Goal: Task Accomplishment & Management: Manage account settings

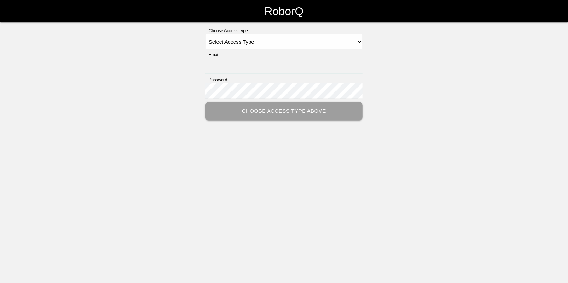
type input "[EMAIL_ADDRESS][DOMAIN_NAME]"
click at [219, 44] on select "Select Access Type Admin Customer Supervisor Worker" at bounding box center [284, 42] width 158 height 16
select select "Worker"
click at [205, 34] on select "Select Access Type Admin Customer Supervisor Worker" at bounding box center [284, 42] width 158 height 16
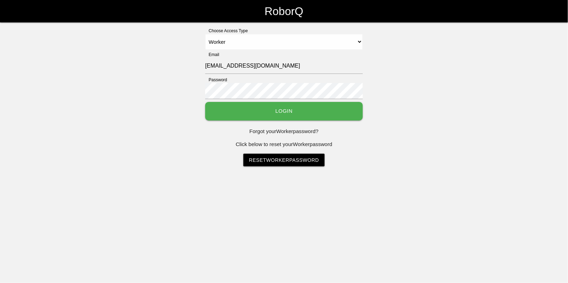
click at [277, 110] on button "Login" at bounding box center [284, 111] width 158 height 19
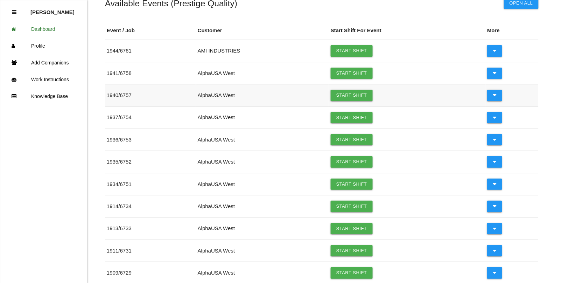
scroll to position [88, 0]
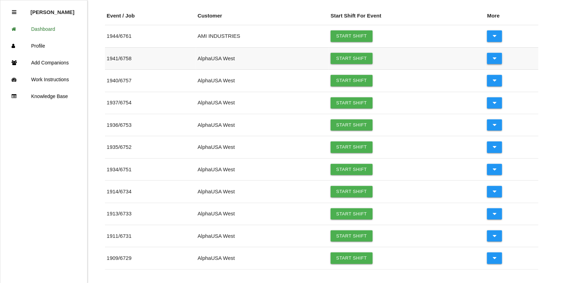
click at [494, 62] on icon at bounding box center [495, 58] width 4 height 11
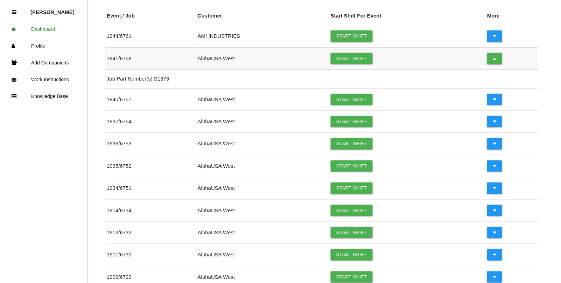
click at [494, 62] on icon at bounding box center [495, 58] width 4 height 11
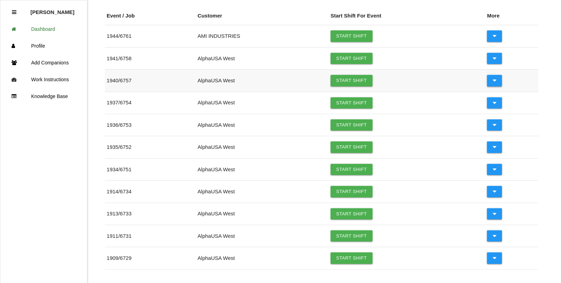
click at [495, 81] on icon at bounding box center [495, 80] width 4 height 11
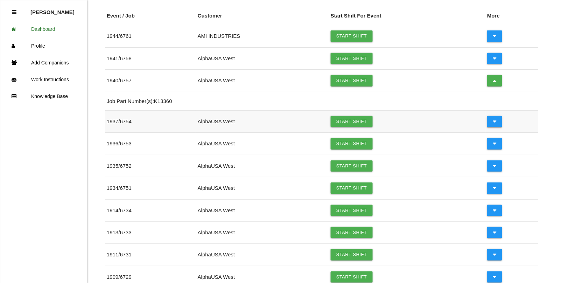
click at [495, 121] on icon at bounding box center [495, 121] width 4 height 11
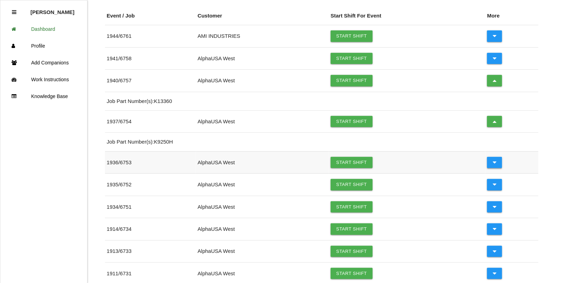
click at [495, 162] on icon at bounding box center [495, 162] width 4 height 11
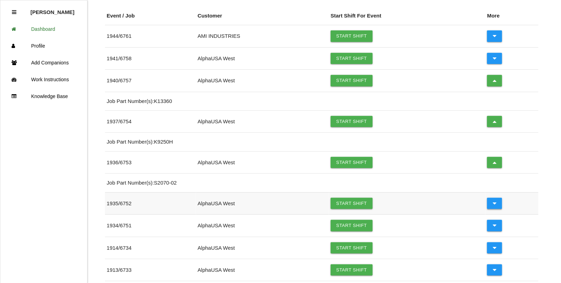
click at [497, 206] on button at bounding box center [494, 203] width 15 height 11
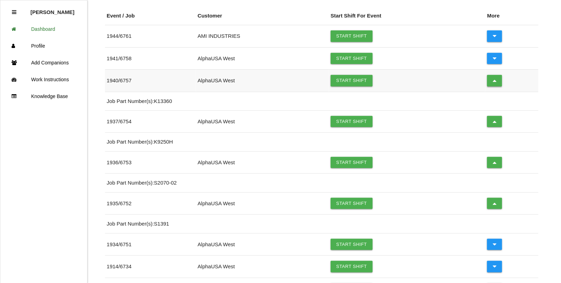
click at [494, 82] on icon at bounding box center [495, 80] width 4 height 11
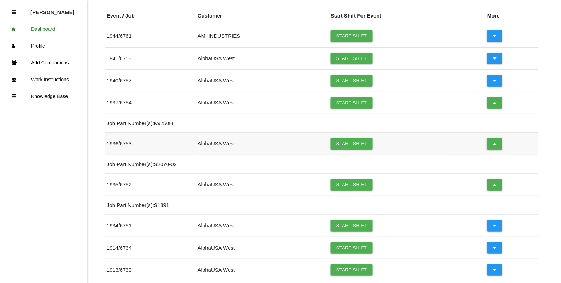
drag, startPoint x: 497, startPoint y: 108, endPoint x: 496, endPoint y: 123, distance: 15.8
click at [497, 109] on button at bounding box center [494, 102] width 15 height 11
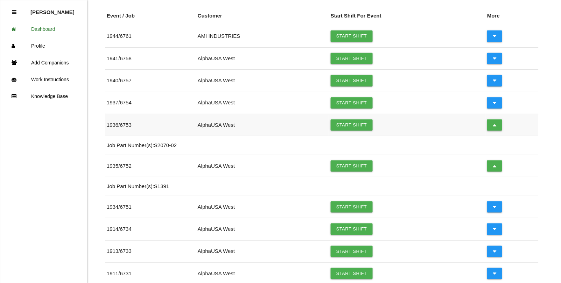
click at [494, 122] on icon at bounding box center [495, 124] width 4 height 11
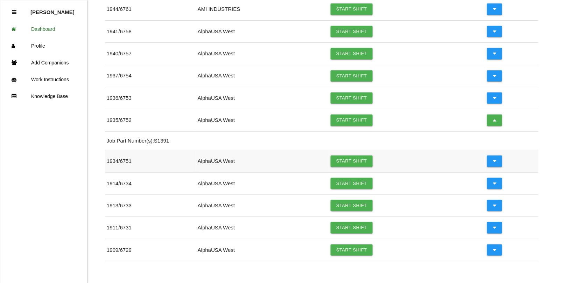
scroll to position [129, 0]
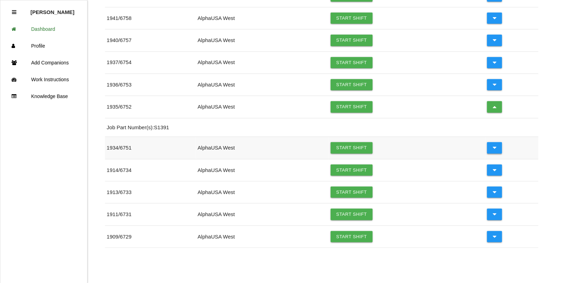
click at [498, 148] on button at bounding box center [494, 147] width 15 height 11
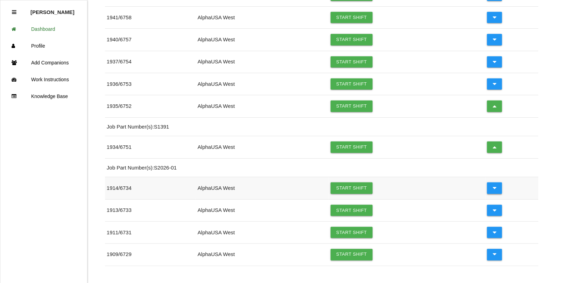
click at [497, 188] on button at bounding box center [494, 187] width 15 height 11
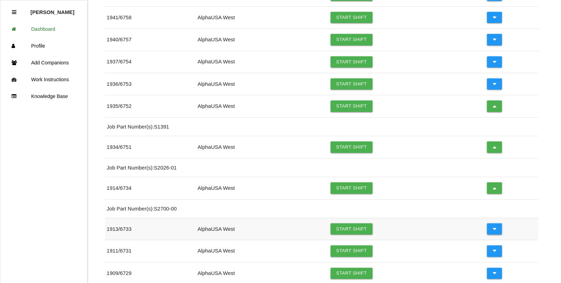
click at [494, 230] on icon at bounding box center [495, 228] width 4 height 11
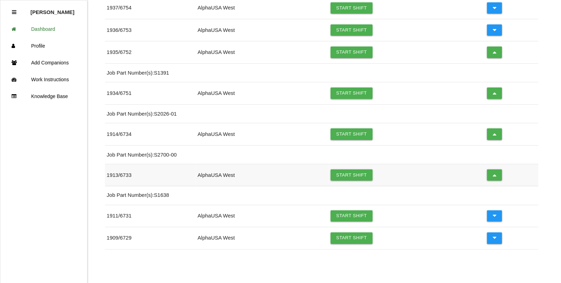
scroll to position [185, 0]
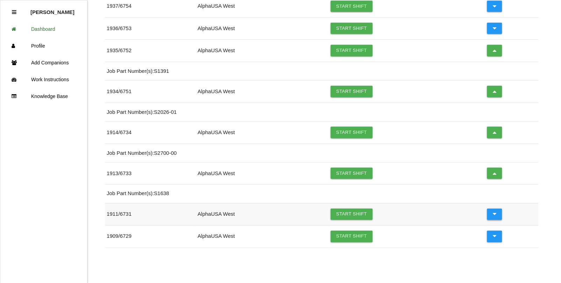
click at [488, 213] on button at bounding box center [494, 214] width 15 height 11
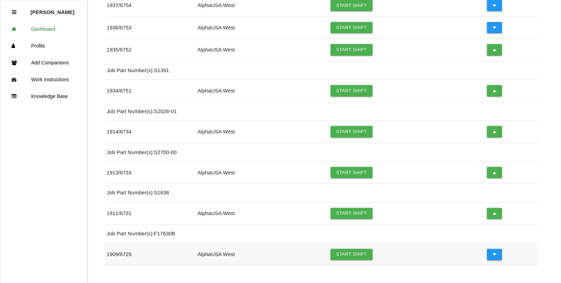
click at [497, 256] on button at bounding box center [494, 254] width 15 height 11
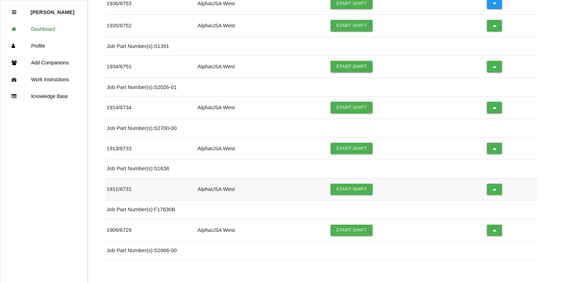
scroll to position [223, 0]
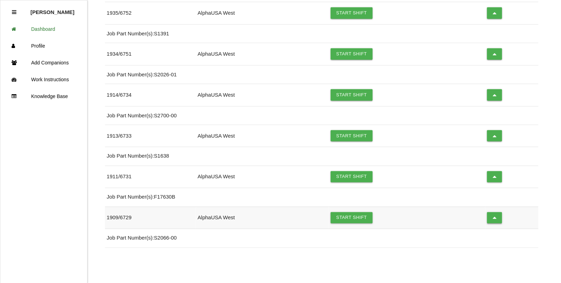
click at [495, 217] on icon at bounding box center [495, 217] width 4 height 11
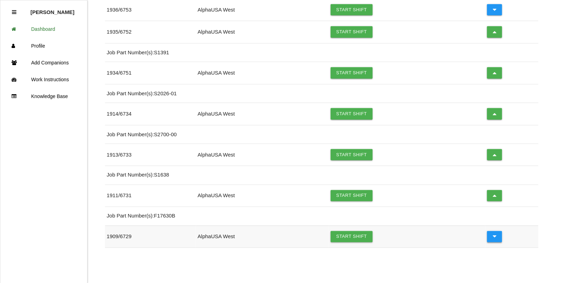
scroll to position [204, 0]
click at [495, 30] on button at bounding box center [494, 31] width 15 height 11
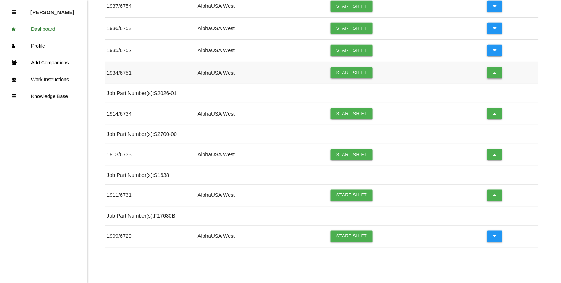
drag, startPoint x: 496, startPoint y: 72, endPoint x: 495, endPoint y: 88, distance: 15.8
click at [496, 73] on button at bounding box center [494, 72] width 15 height 11
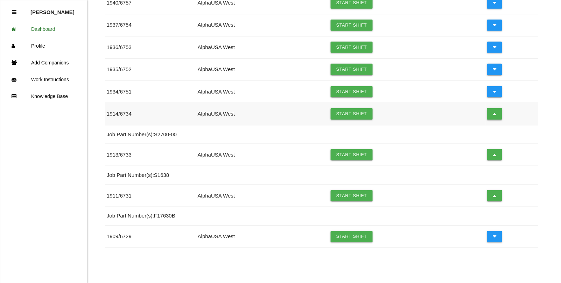
click at [494, 115] on icon at bounding box center [495, 113] width 4 height 11
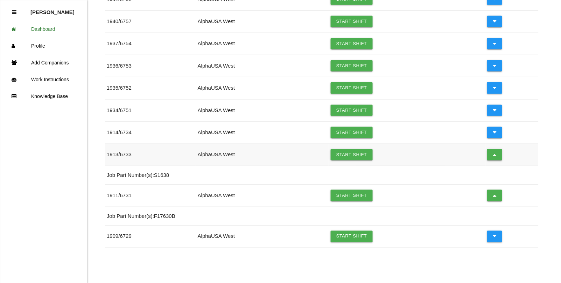
click at [493, 155] on icon at bounding box center [495, 154] width 4 height 11
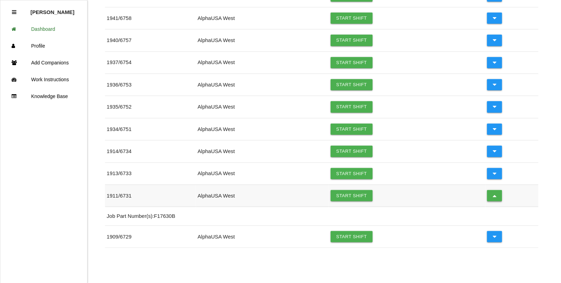
click at [493, 195] on icon at bounding box center [495, 195] width 4 height 11
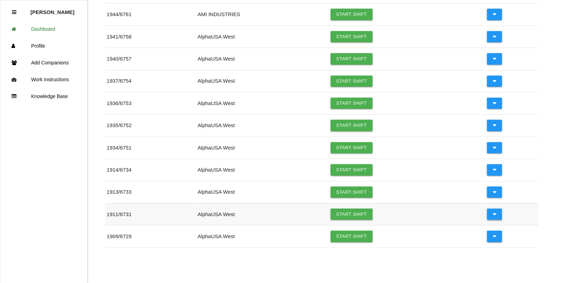
scroll to position [110, 0]
click at [43, 27] on link "Dashboard" at bounding box center [43, 29] width 87 height 17
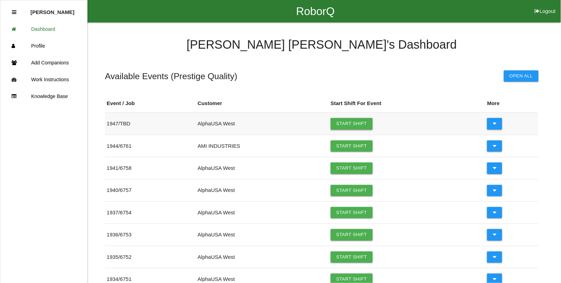
click at [352, 123] on link "Start Shift" at bounding box center [352, 123] width 42 height 11
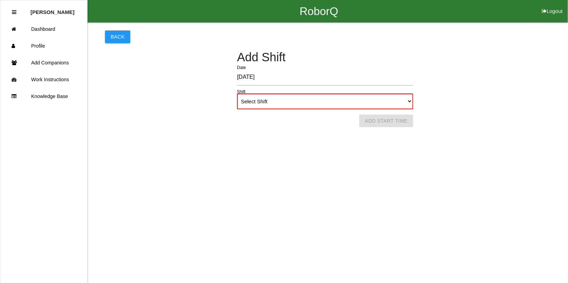
click at [276, 102] on select "Select Shift 1st Shift 2nd Shift 3rd Shift 4th Shift" at bounding box center [325, 101] width 176 height 16
select select "1"
click at [237, 93] on select "Select Shift 1st Shift 2nd Shift 3rd Shift 4th Shift" at bounding box center [325, 101] width 176 height 16
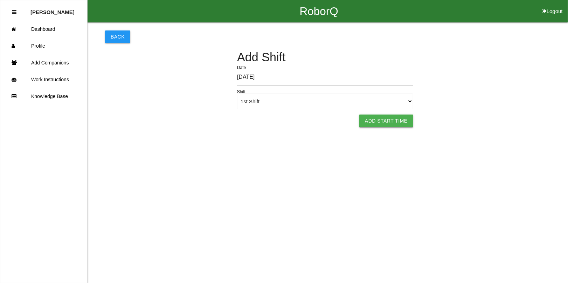
click at [379, 122] on button "Add Start Time" at bounding box center [386, 121] width 54 height 13
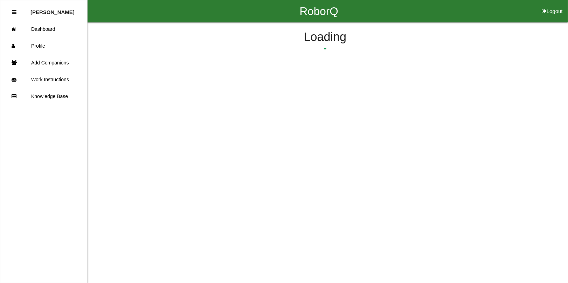
select select "5"
select select "34"
select select "2"
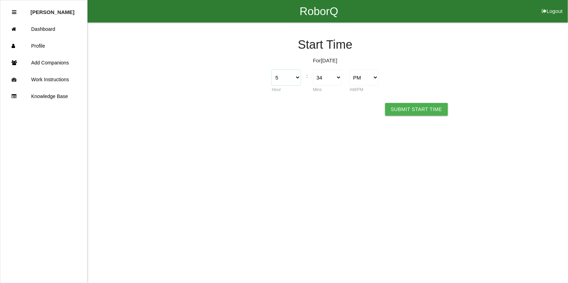
click at [298, 77] on select "1 2 3 4 5 6 7 8 9 10 11 12" at bounding box center [286, 78] width 29 height 16
select select "11"
click at [272, 70] on select "1 2 3 4 5 6 7 8 9 10 11 12" at bounding box center [286, 78] width 29 height 16
click at [337, 79] on select "00 01 02 03 04 05 06 07 08 09 10 11 12 13 14 15 16 17 18 19 20 21 22 23 24 25 2…" at bounding box center [327, 78] width 29 height 16
select select "45"
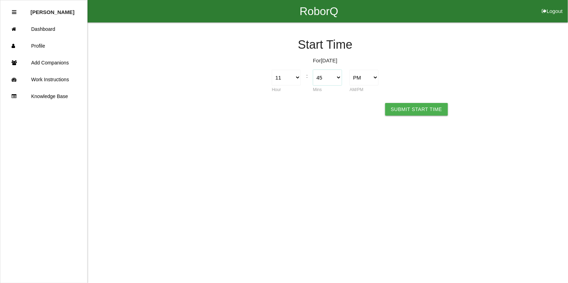
click at [313, 70] on select "00 01 02 03 04 05 06 07 08 09 10 11 12 13 14 15 16 17 18 19 20 21 22 23 24 25 2…" at bounding box center [327, 78] width 29 height 16
click at [407, 107] on button "Submit Start Time" at bounding box center [416, 109] width 62 height 13
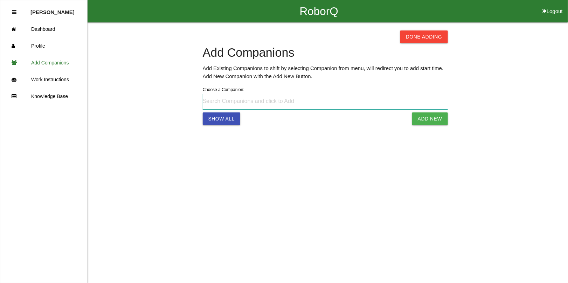
click at [294, 102] on input at bounding box center [325, 101] width 245 height 16
type input "[PERSON_NAME] [PHONE_NUMBER]"
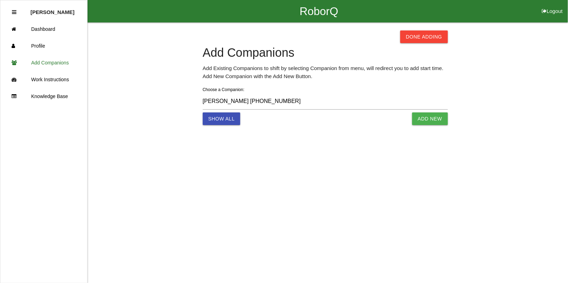
select select "5"
select select "35"
select select "2"
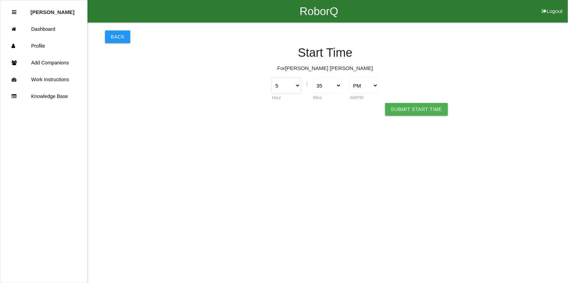
click at [297, 85] on select "1 2 3 4 5 6 7 8 9 10 11 12" at bounding box center [286, 86] width 29 height 16
select select "11"
click at [272, 78] on select "1 2 3 4 5 6 7 8 9 10 11 12" at bounding box center [286, 86] width 29 height 16
click at [333, 84] on select "00 01 02 03 04 05 06 07 08 09 10 11 12 13 14 15 16 17 18 19 20 21 22 23 24 25 2…" at bounding box center [327, 86] width 29 height 16
select select "45"
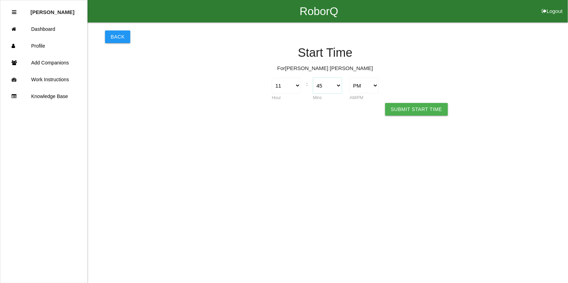
click at [313, 78] on select "00 01 02 03 04 05 06 07 08 09 10 11 12 13 14 15 16 17 18 19 20 21 22 23 24 25 2…" at bounding box center [327, 86] width 29 height 16
click at [367, 88] on select "AM PM" at bounding box center [363, 86] width 29 height 16
select select "1"
click at [349, 78] on select "AM PM" at bounding box center [363, 86] width 29 height 16
click at [425, 108] on button "Submit Start Time" at bounding box center [416, 109] width 62 height 13
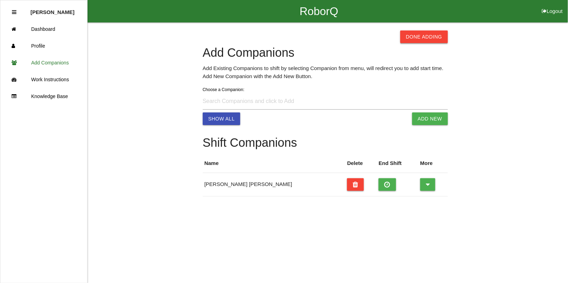
click at [415, 35] on button "Done Adding" at bounding box center [424, 36] width 48 height 13
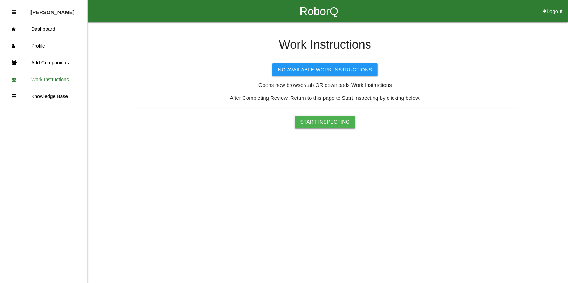
click at [308, 121] on button "Start Inspecting" at bounding box center [325, 122] width 61 height 13
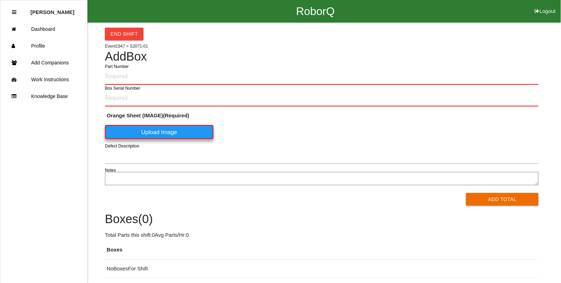
click at [125, 76] on input "Part Number" at bounding box center [322, 76] width 434 height 16
type input "S2071-01"
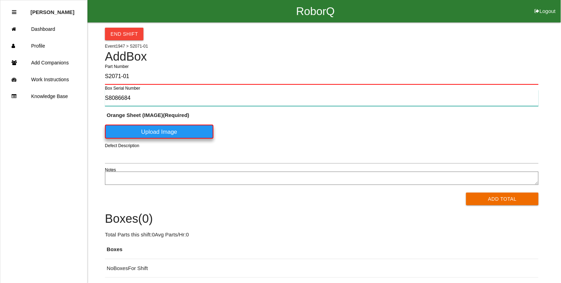
type input "S8086684"
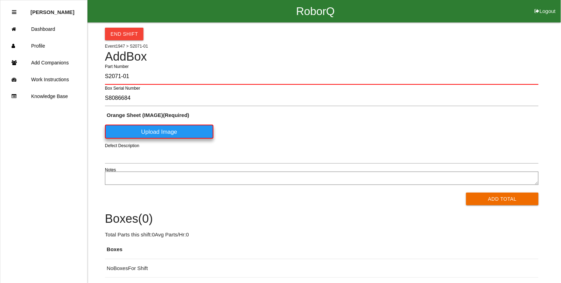
click at [547, 5] on button "Logout" at bounding box center [546, 2] width 32 height 5
select select "Admin"
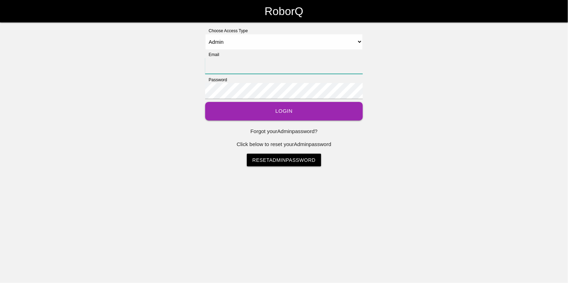
type input "[EMAIL_ADDRESS][DOMAIN_NAME]"
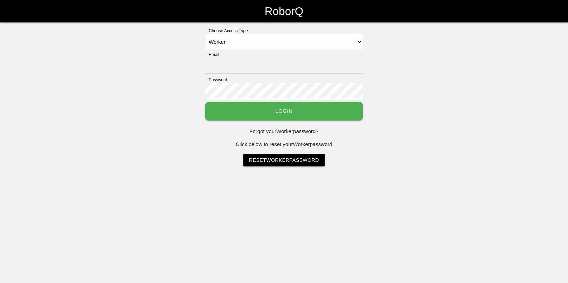
select select "Worker"
type input "[EMAIL_ADDRESS][DOMAIN_NAME]"
click at [253, 41] on select "Select Access Type Admin Customer Supervisor Worker" at bounding box center [284, 42] width 158 height 16
select select "Admin"
click at [205, 34] on select "Select Access Type Admin Customer Supervisor Worker" at bounding box center [284, 42] width 158 height 16
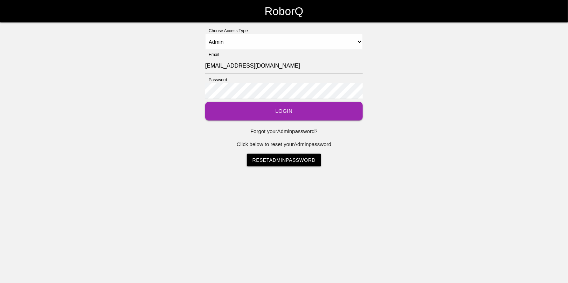
click at [280, 112] on button "Login" at bounding box center [284, 111] width 158 height 19
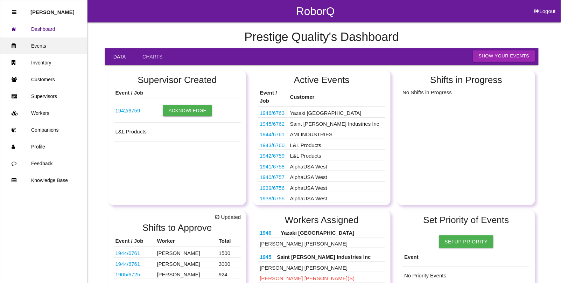
click at [44, 44] on link "Events" at bounding box center [43, 45] width 87 height 17
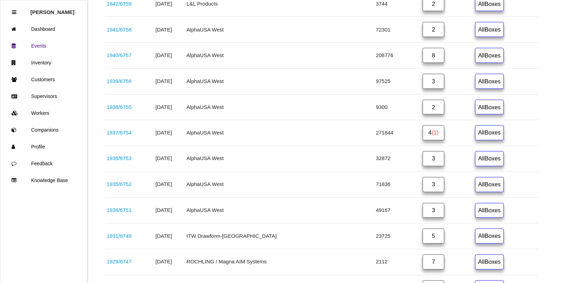
scroll to position [263, 0]
click at [124, 186] on link "1935 / 6752" at bounding box center [119, 184] width 25 height 6
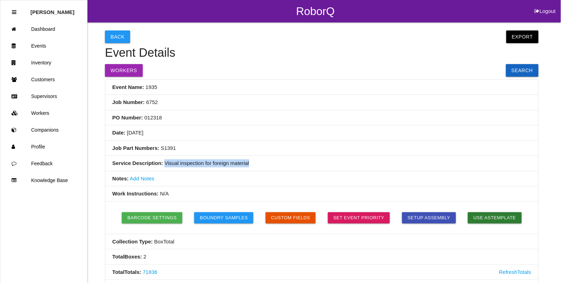
drag, startPoint x: 249, startPoint y: 163, endPoint x: 163, endPoint y: 164, distance: 86.5
click at [163, 164] on li "Service Description: Visual inspection for foreign material" at bounding box center [321, 163] width 433 height 15
copy li "Visual inspection for foreign material"
click at [41, 44] on link "Events" at bounding box center [43, 45] width 87 height 17
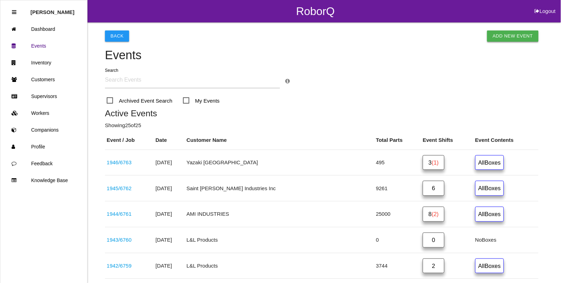
click at [503, 34] on link "Add New Event" at bounding box center [512, 35] width 51 height 11
select select "notRequired"
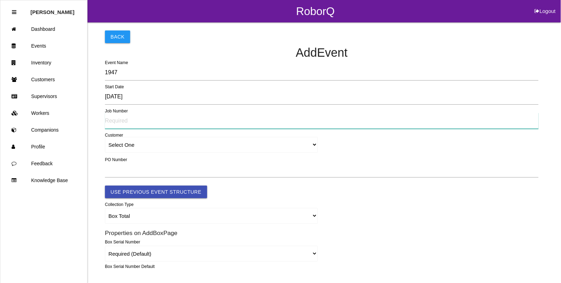
click at [123, 123] on input "text" at bounding box center [322, 121] width 434 height 16
type input "TBD"
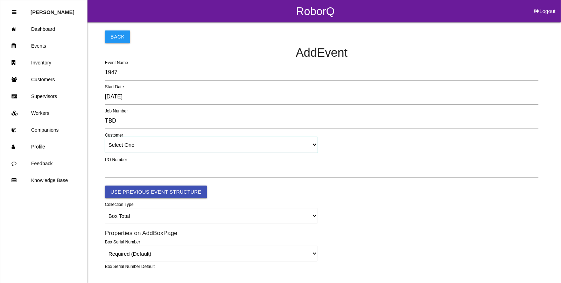
click at [148, 144] on select "Select One A. Lyons & Co., Inc. A. Raymond Canada (ARaymond Manufacturing Cente…" at bounding box center [211, 145] width 213 height 16
select select "64934c9633c02e000edff475"
click at [105, 137] on select "Select One A. Lyons & Co., Inc. A. Raymond Canada (ARaymond Manufacturing Cente…" at bounding box center [211, 145] width 213 height 16
select select "64934c9633c02e000edff475"
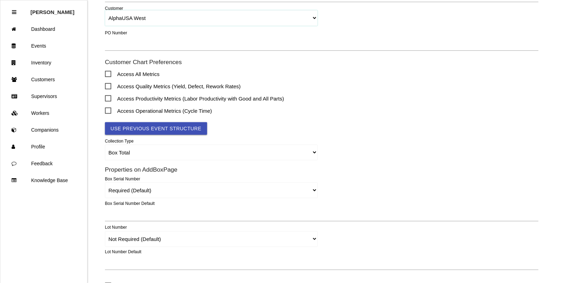
scroll to position [131, 0]
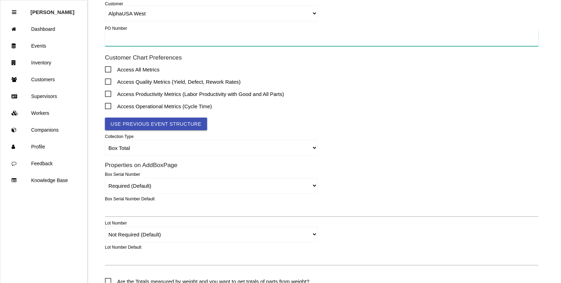
click at [126, 40] on input "text" at bounding box center [322, 38] width 434 height 16
type input "TBD"
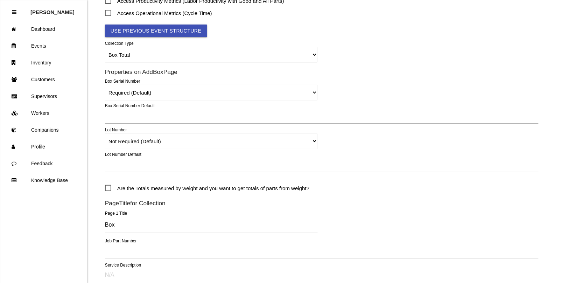
scroll to position [263, 0]
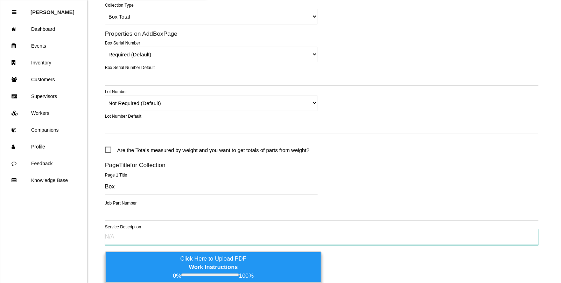
click at [119, 237] on input "text" at bounding box center [322, 237] width 434 height 16
paste input "Visual inspection for foreign material"
type input "Visual inspection for foreign material"
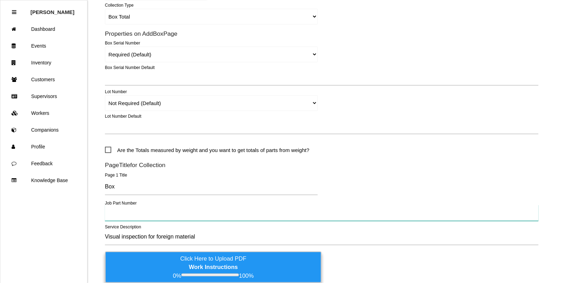
click at [114, 215] on input "text" at bounding box center [322, 213] width 434 height 16
click at [137, 214] on input "text" at bounding box center [322, 213] width 434 height 16
type input "S2071-01"
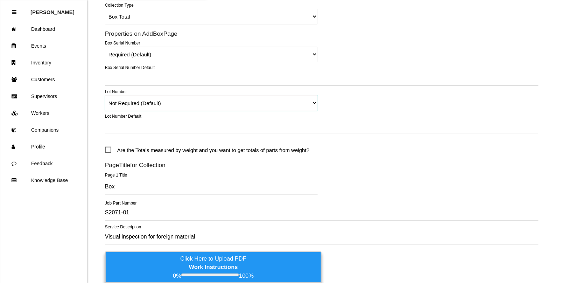
click at [316, 104] on select "Required Not Required (Default) Remove" at bounding box center [211, 103] width 213 height 16
select select "remove"
click at [105, 95] on select "Required Not Required (Default) Remove" at bounding box center [211, 103] width 213 height 16
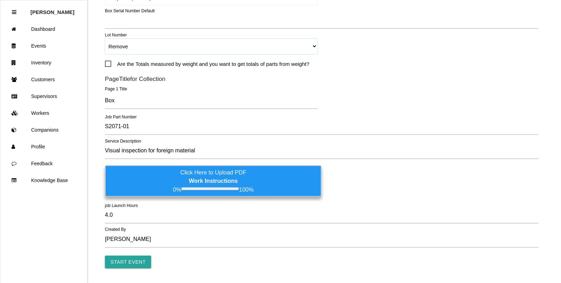
scroll to position [340, 0]
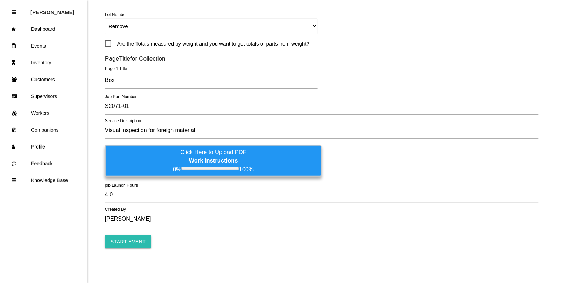
click at [123, 244] on input "Start Event" at bounding box center [128, 241] width 46 height 13
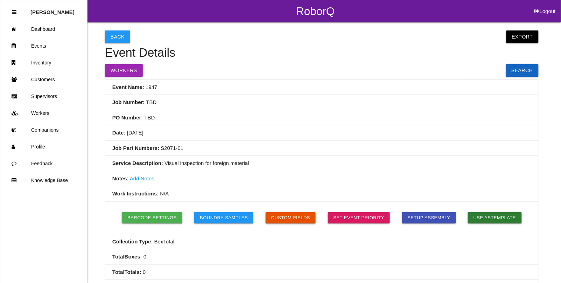
click at [274, 215] on button "Custom Fields" at bounding box center [291, 217] width 50 height 11
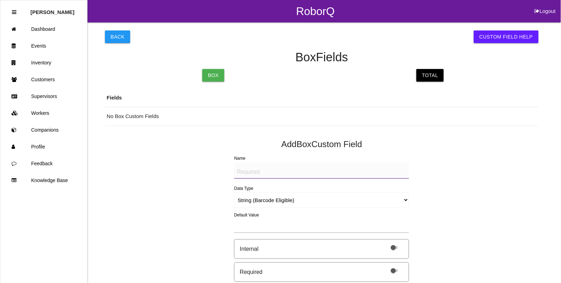
click at [254, 173] on textarea "Name" at bounding box center [321, 170] width 175 height 16
type textarea "Orange Sheet (IMAGE)"
click at [273, 197] on select "String (Barcode Eligible) Number Instructions True/False Select One of Many Sel…" at bounding box center [321, 200] width 175 height 16
select select "imageCF"
click at [234, 192] on select "String (Barcode Eligible) Number Instructions True/False Select One of Many Sel…" at bounding box center [321, 200] width 175 height 16
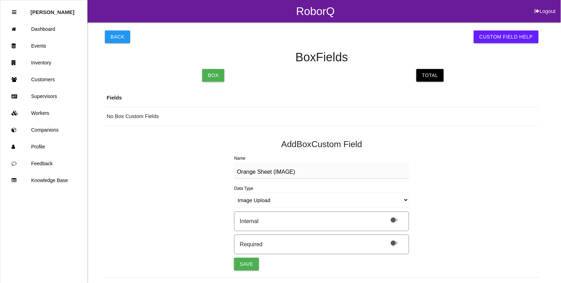
click at [393, 242] on span at bounding box center [394, 243] width 7 height 3
click at [386, 238] on input "checkbox" at bounding box center [386, 238] width 0 height 0
click at [252, 265] on button "Save" at bounding box center [246, 264] width 25 height 13
select select "string"
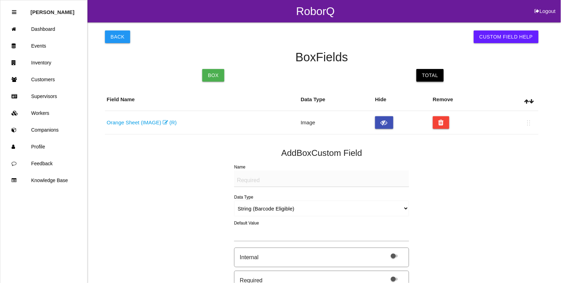
click at [428, 79] on link "Total" at bounding box center [430, 75] width 27 height 13
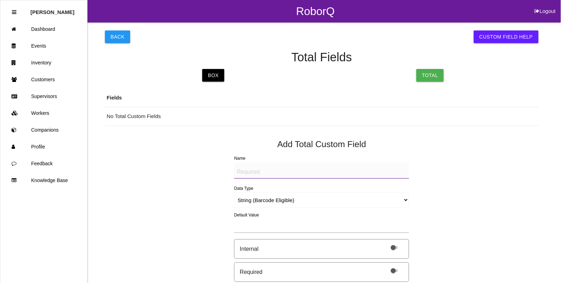
click at [247, 173] on textarea "Name" at bounding box center [321, 170] width 175 height 16
type textarea "BAD PART (IMAGE)"
click at [249, 200] on select "String (Barcode Eligible) Number Instructions True/False Select One of Many Sel…" at bounding box center [321, 200] width 175 height 16
select select "imageCF"
click at [234, 192] on select "String (Barcode Eligible) Number Instructions True/False Select One of Many Sel…" at bounding box center [321, 200] width 175 height 16
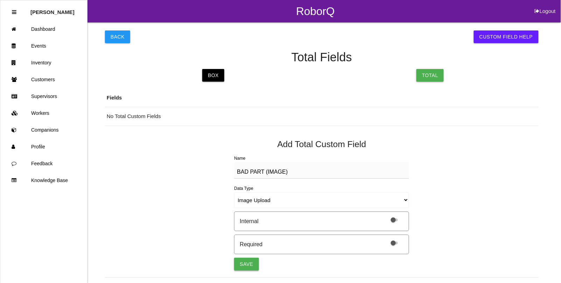
click at [246, 265] on button "Save" at bounding box center [246, 264] width 25 height 13
select select "string"
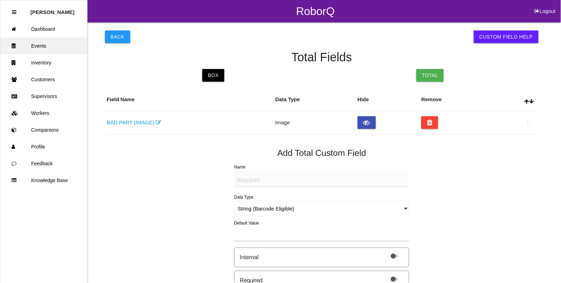
click at [41, 46] on link "Events" at bounding box center [43, 45] width 87 height 17
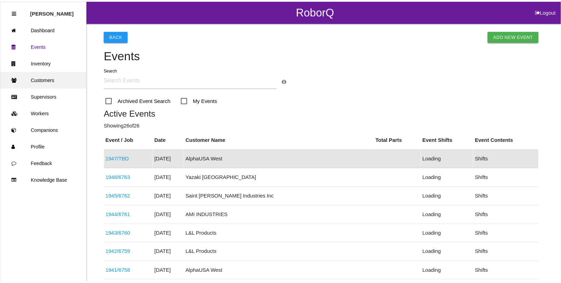
scroll to position [18, 0]
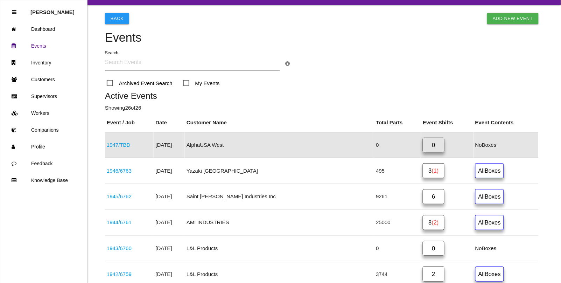
click at [121, 145] on link "1947 / TBD" at bounding box center [119, 145] width 24 height 6
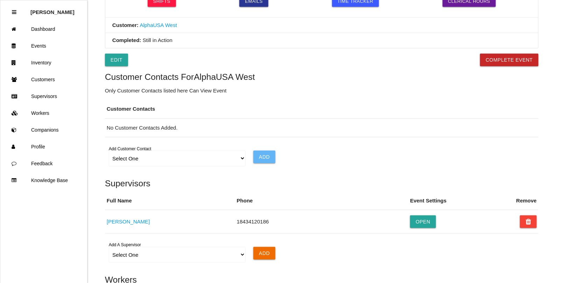
scroll to position [476, 0]
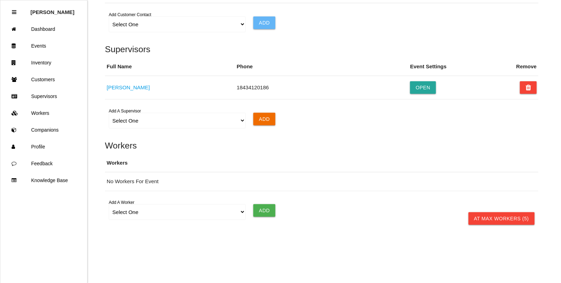
click at [148, 221] on div "Select One Adam Antonich Andrew Miller Cedric Ragland Jody Vanetten John Sims L…" at bounding box center [322, 212] width 434 height 26
click at [141, 216] on select "Select One Adam Antonich Andrew Miller Cedric Ragland Jody Vanetten John Sims L…" at bounding box center [177, 212] width 137 height 16
select select "5f77858b1afedb0012ee5ca3"
click at [109, 204] on select "Select One Adam Antonich Andrew Miller Cedric Ragland Jody Vanetten John Sims L…" at bounding box center [177, 212] width 137 height 16
click at [269, 211] on input "Add" at bounding box center [265, 210] width 22 height 13
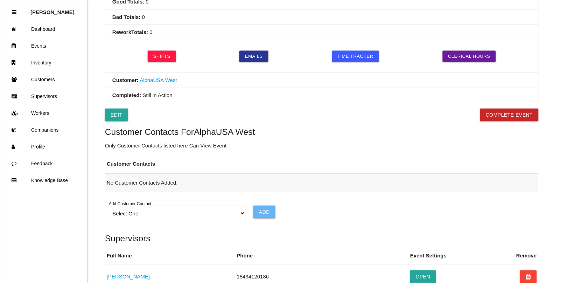
scroll to position [301, 0]
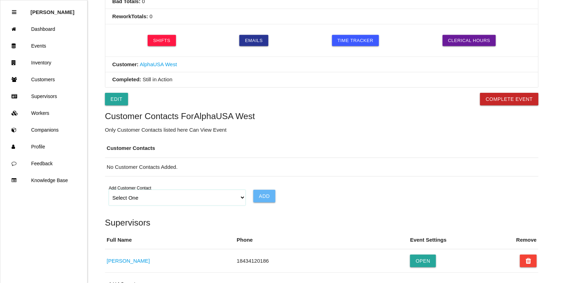
click at [132, 201] on select "Select One Choose All AJ Daunter Frank Nikodem Shelly McMahon" at bounding box center [177, 198] width 137 height 16
select select "all"
click at [109, 192] on select "Select One Choose All AJ Daunter Frank Nikodem Shelly McMahon" at bounding box center [177, 198] width 137 height 16
click at [266, 198] on input "Add" at bounding box center [265, 196] width 22 height 13
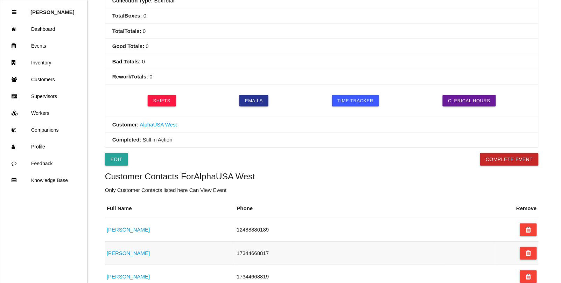
scroll to position [0, 0]
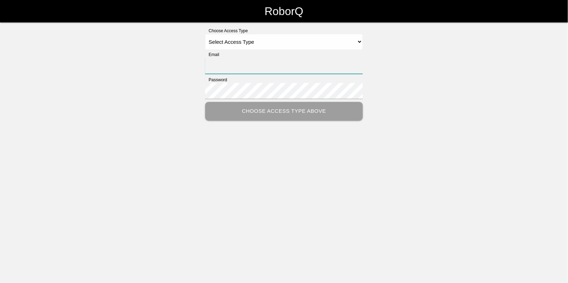
type input "[EMAIL_ADDRESS][DOMAIN_NAME]"
click at [230, 46] on select "Select Access Type Admin Customer Supervisor Worker" at bounding box center [284, 42] width 158 height 16
select select "Admin"
click at [205, 34] on select "Select Access Type Admin Customer Supervisor Worker" at bounding box center [284, 42] width 158 height 16
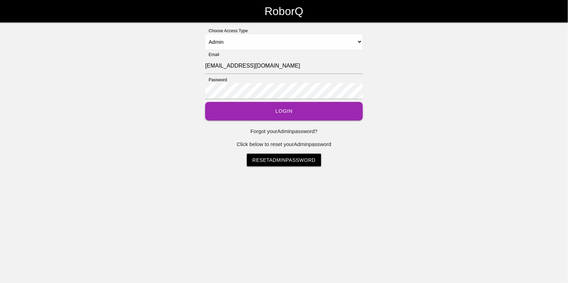
click at [294, 111] on button "Login" at bounding box center [284, 111] width 158 height 19
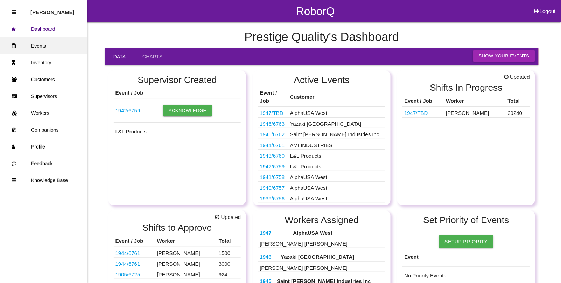
click at [34, 42] on link "Events" at bounding box center [43, 45] width 87 height 17
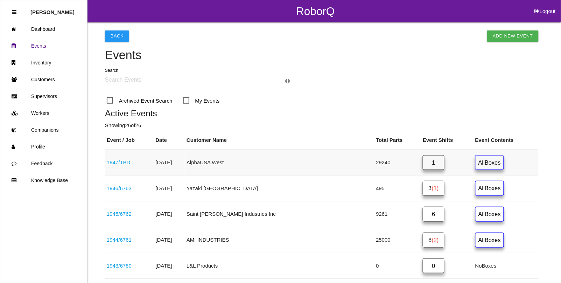
click at [423, 164] on link "1" at bounding box center [434, 162] width 22 height 15
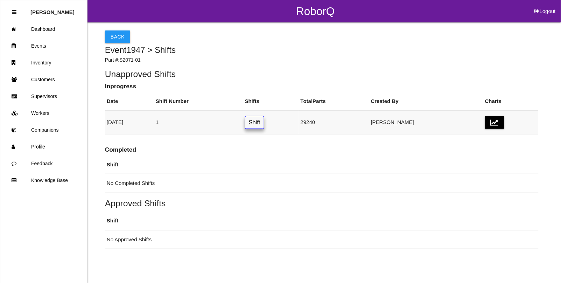
click at [264, 125] on link "Shift" at bounding box center [254, 122] width 19 height 13
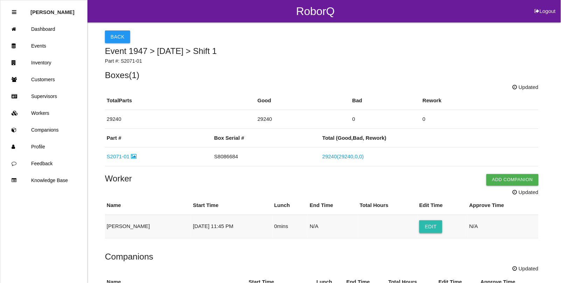
click at [438, 229] on button "Edit" at bounding box center [431, 226] width 23 height 13
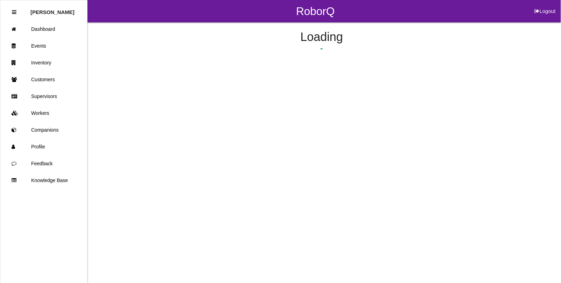
select select "11"
select select "45"
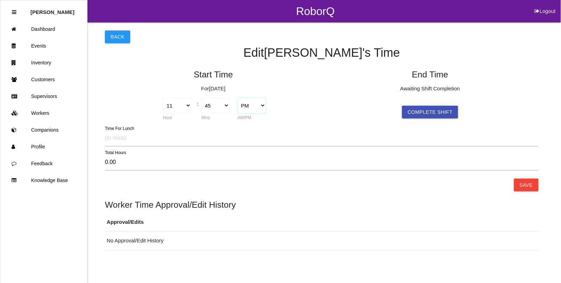
click at [255, 108] on select "AM PM" at bounding box center [252, 106] width 28 height 16
select select "1"
click at [238, 98] on select "AM PM" at bounding box center [252, 106] width 28 height 16
click at [441, 117] on button "Complete Shift" at bounding box center [430, 112] width 56 height 13
type input "5.90"
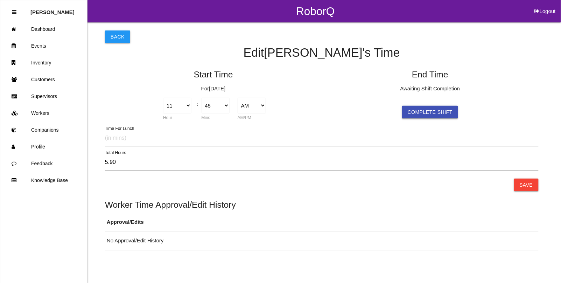
select select "5"
select select "39"
select select "2"
click at [403, 107] on select "1 2 3 4 5 6 7 8 9 10 11 12" at bounding box center [394, 106] width 28 height 16
select select "3"
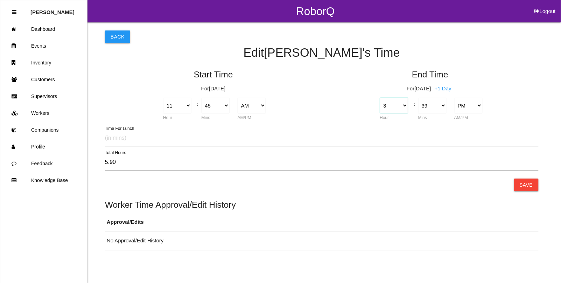
click at [380, 98] on select "1 2 3 4 5 6 7 8 9 10 11 12" at bounding box center [394, 106] width 28 height 16
type input "3.90"
click at [445, 108] on select "00 01 02 03 04 05 06 07 08 09 10 11 12 13 14 15 16 17 18 19 20 21 22 23 24 25 2…" at bounding box center [432, 106] width 28 height 16
select select "15"
click at [418, 98] on select "00 01 02 03 04 05 06 07 08 09 10 11 12 13 14 15 16 17 18 19 20 21 22 23 24 25 2…" at bounding box center [432, 106] width 28 height 16
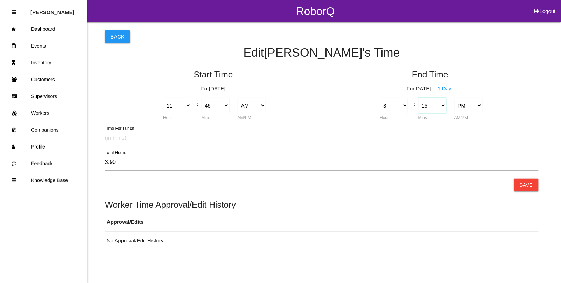
type input "3.50"
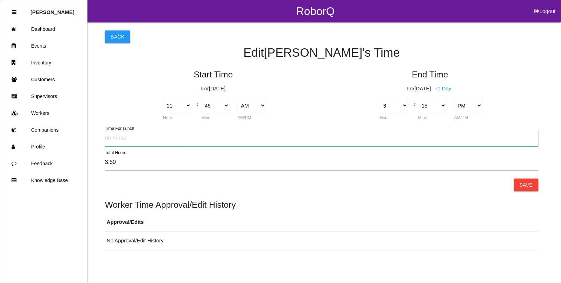
click at [116, 137] on input "text" at bounding box center [322, 138] width 434 height 16
type input "30"
type input "3.00"
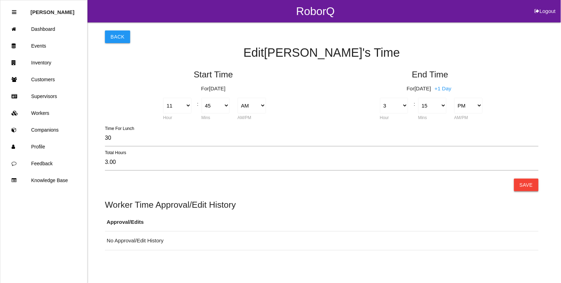
click at [523, 185] on button "Save" at bounding box center [526, 185] width 25 height 13
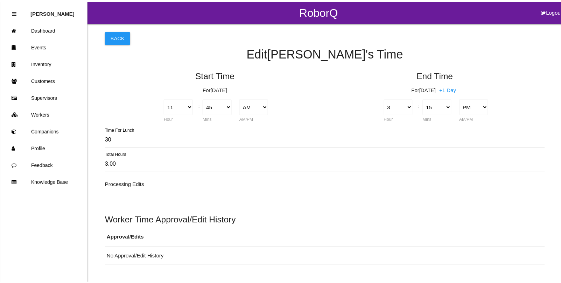
scroll to position [44, 0]
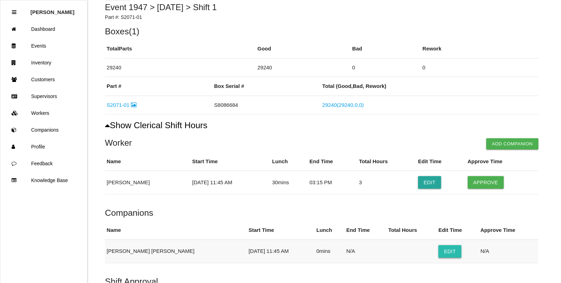
click at [439, 251] on button "Edit" at bounding box center [450, 251] width 23 height 13
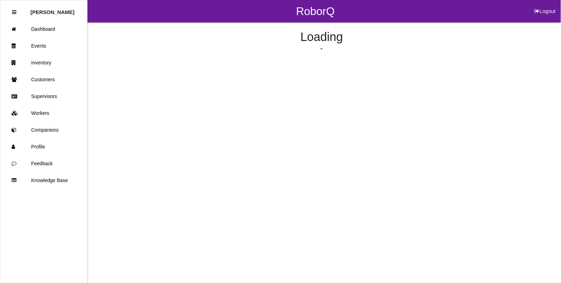
select select "11"
select select "45"
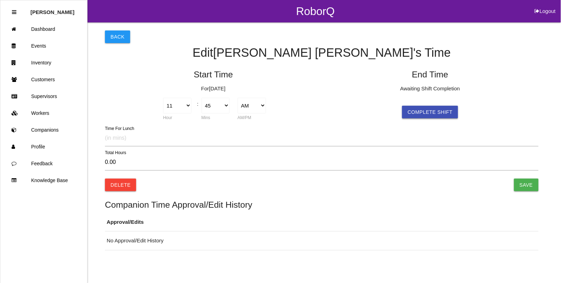
click at [425, 110] on button "Complete Shift" at bounding box center [430, 112] width 56 height 13
type input "5.90"
select select "5"
select select "39"
select select "2"
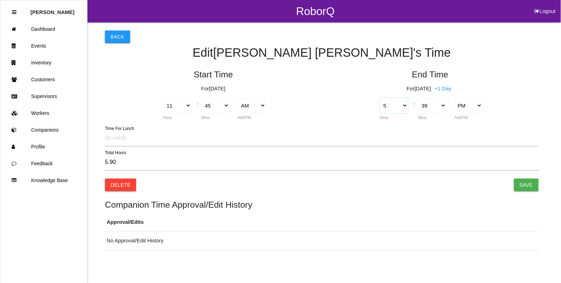
click at [397, 108] on select "1 2 3 4 5 6 7 8 9 10 11 12" at bounding box center [394, 106] width 28 height 16
select select "3"
click at [380, 98] on select "1 2 3 4 5 6 7 8 9 10 11 12" at bounding box center [394, 106] width 28 height 16
type input "3.90"
click at [439, 107] on select "00 01 02 03 04 05 06 07 08 09 10 11 12 13 14 15 16 17 18 19 20 21 22 23 24 25 2…" at bounding box center [432, 106] width 28 height 16
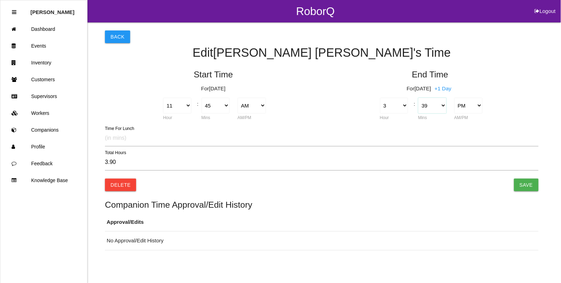
select select "15"
click at [418, 98] on select "00 01 02 03 04 05 06 07 08 09 10 11 12 13 14 15 16 17 18 19 20 21 22 23 24 25 2…" at bounding box center [432, 106] width 28 height 16
type input "3.50"
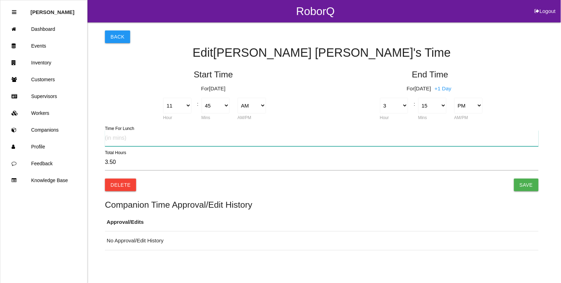
click at [179, 139] on input "text" at bounding box center [322, 138] width 434 height 16
type input "30"
type input "3.00"
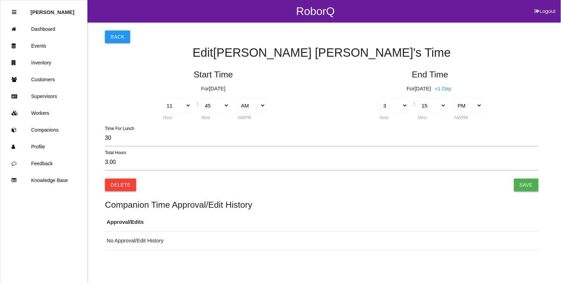
click at [528, 185] on input "Save" at bounding box center [526, 185] width 25 height 13
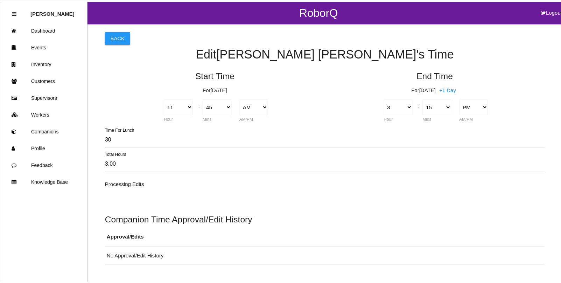
scroll to position [44, 0]
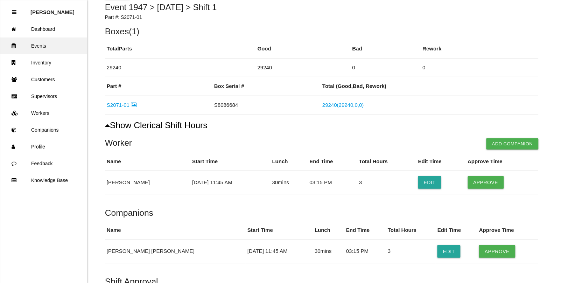
click at [41, 44] on link "Events" at bounding box center [43, 45] width 87 height 17
